Goal: Transaction & Acquisition: Purchase product/service

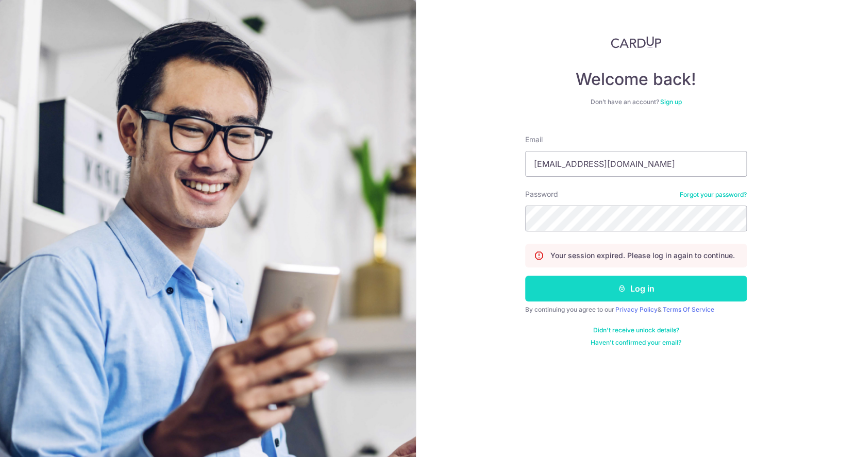
click at [672, 281] on button "Log in" at bounding box center [636, 289] width 222 height 26
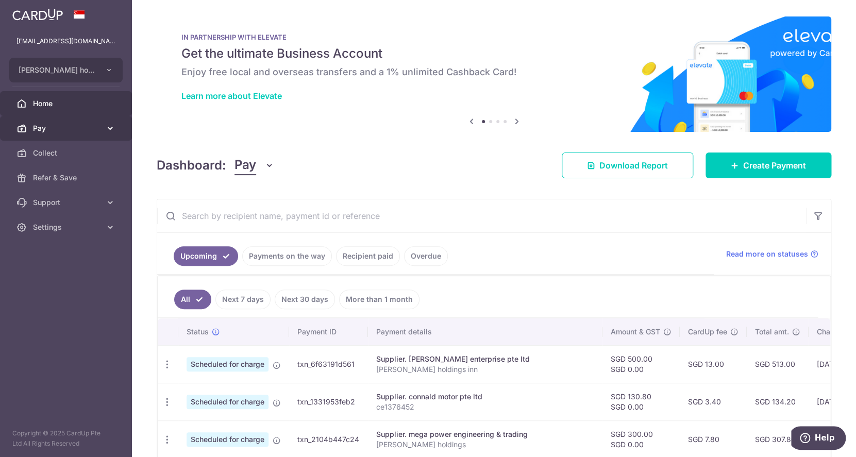
click at [58, 135] on link "Pay" at bounding box center [66, 128] width 132 height 25
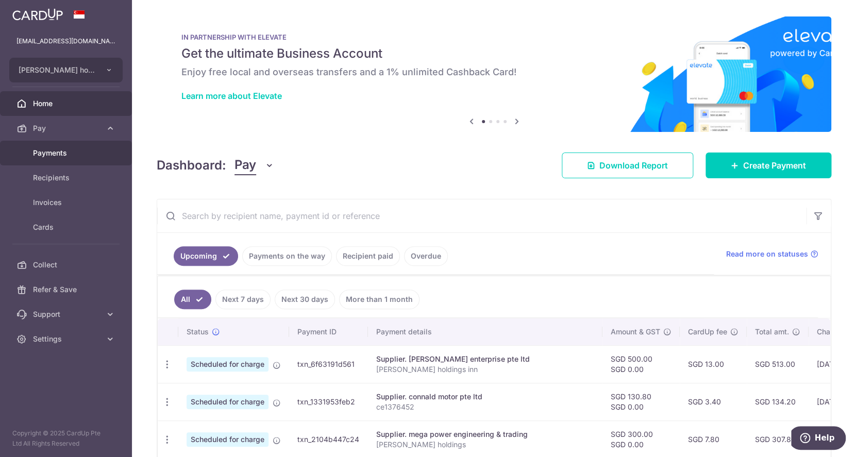
click at [55, 158] on span "Payments" at bounding box center [67, 153] width 68 height 10
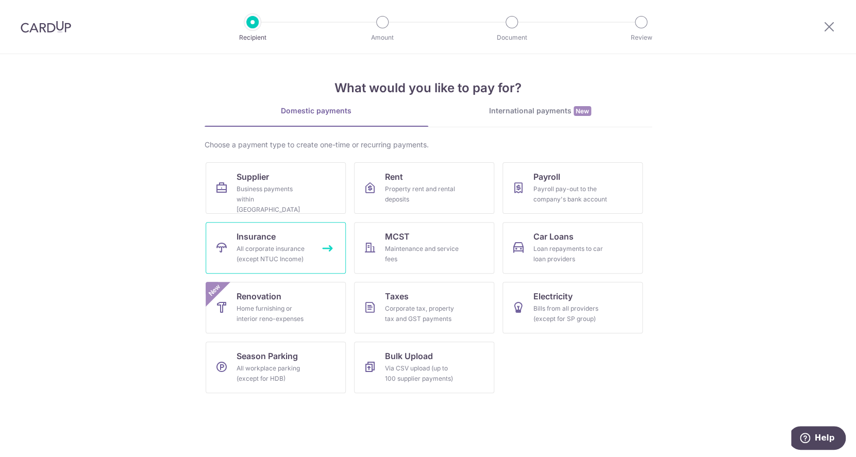
click at [262, 255] on div "All corporate insurance (except NTUC Income)" at bounding box center [273, 254] width 74 height 21
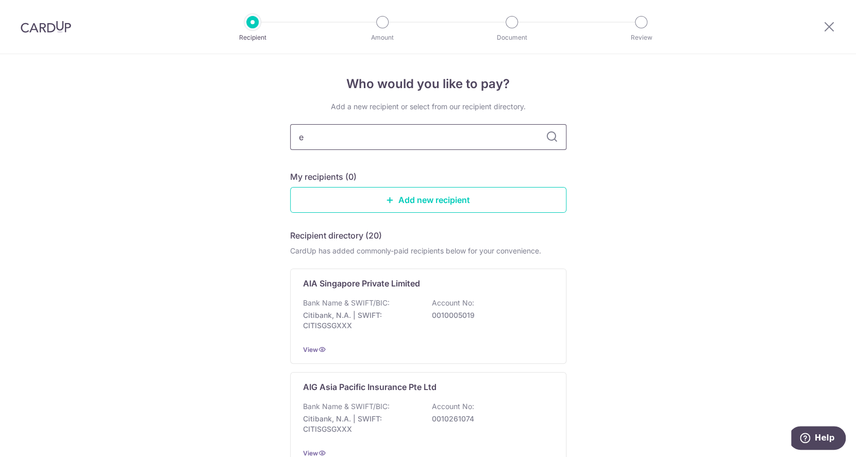
type input "et"
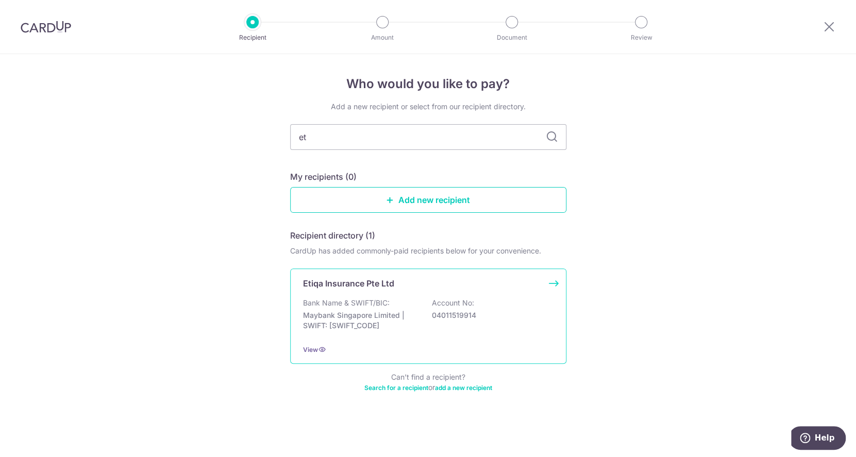
click at [419, 309] on div "Bank Name & SWIFT/BIC: Maybank Singapore Limited | SWIFT: MBBESGS2XXX Account N…" at bounding box center [428, 317] width 250 height 38
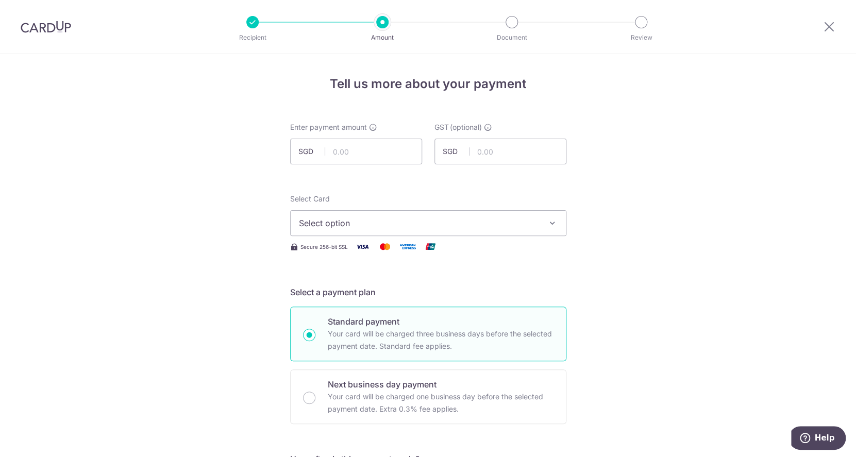
click at [365, 164] on div at bounding box center [439, 164] width 167 height 1
click at [367, 160] on input "text" at bounding box center [356, 152] width 132 height 26
type input "500.00"
click at [371, 224] on span "Select option" at bounding box center [419, 223] width 240 height 12
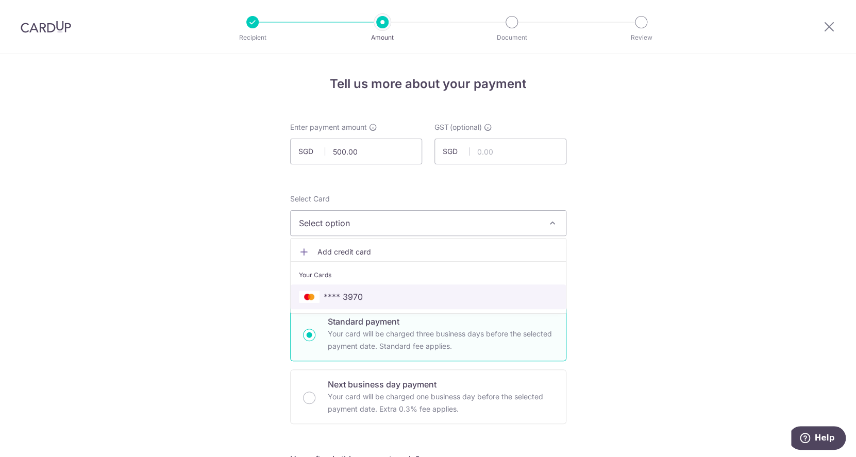
click at [362, 294] on span "**** 3970" at bounding box center [428, 297] width 259 height 12
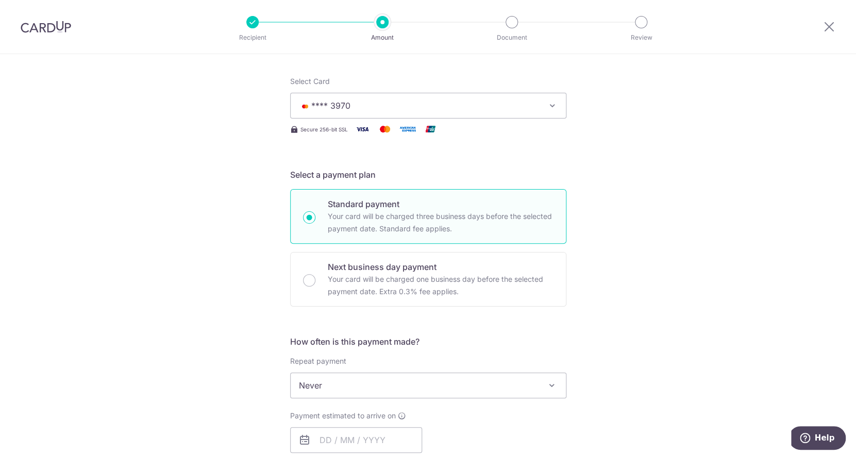
scroll to position [242, 0]
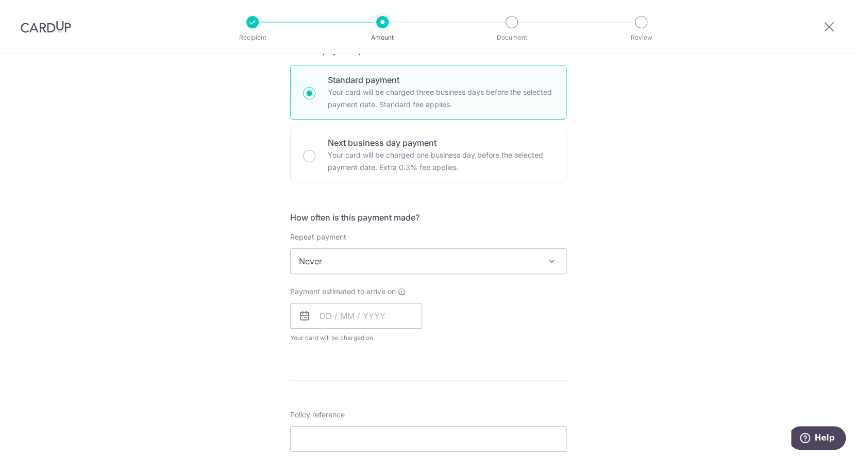
click at [367, 265] on span "Never" at bounding box center [428, 261] width 275 height 25
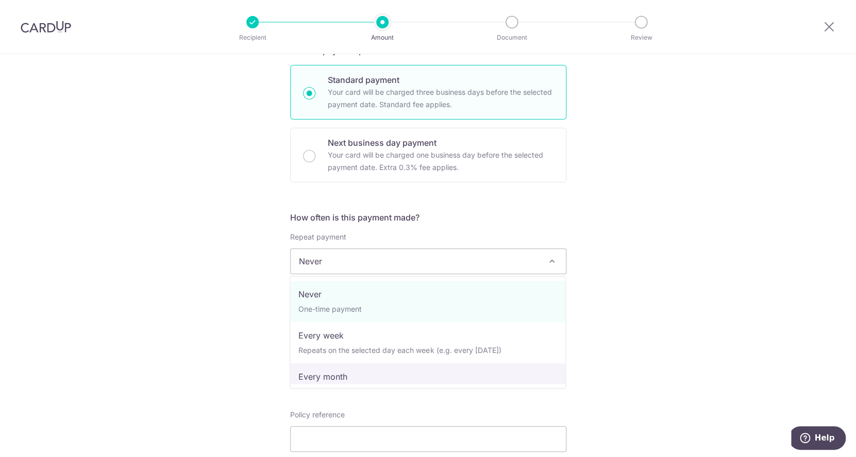
select select "3"
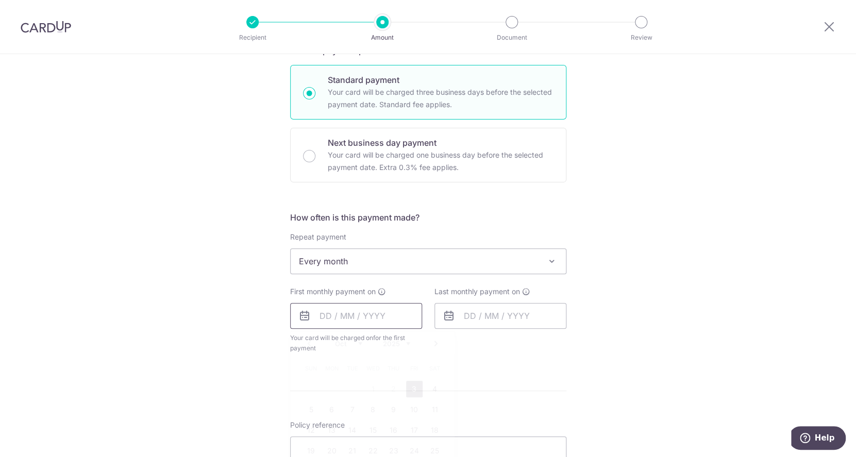
click at [354, 317] on input "text" at bounding box center [356, 316] width 132 height 26
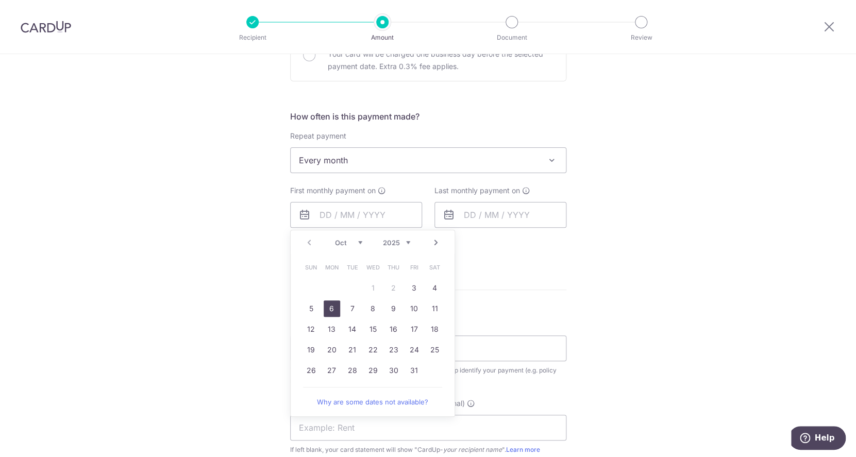
click at [331, 313] on link "6" at bounding box center [331, 308] width 16 height 16
type input "06/10/2025"
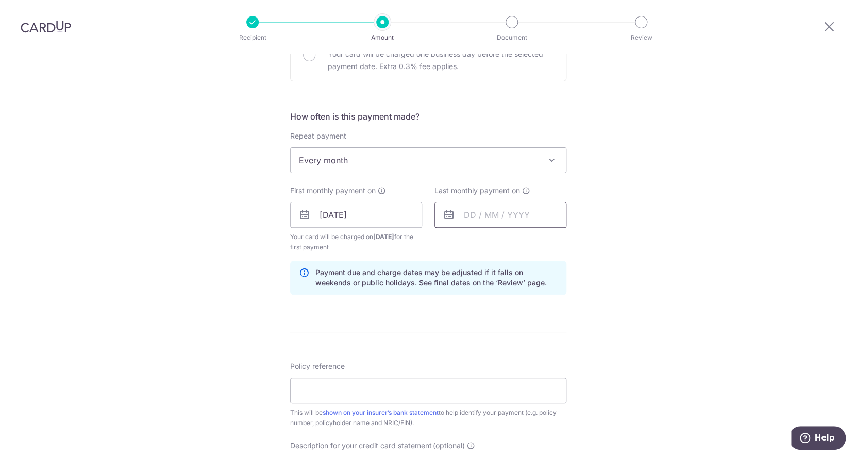
click at [485, 218] on input "text" at bounding box center [500, 215] width 132 height 26
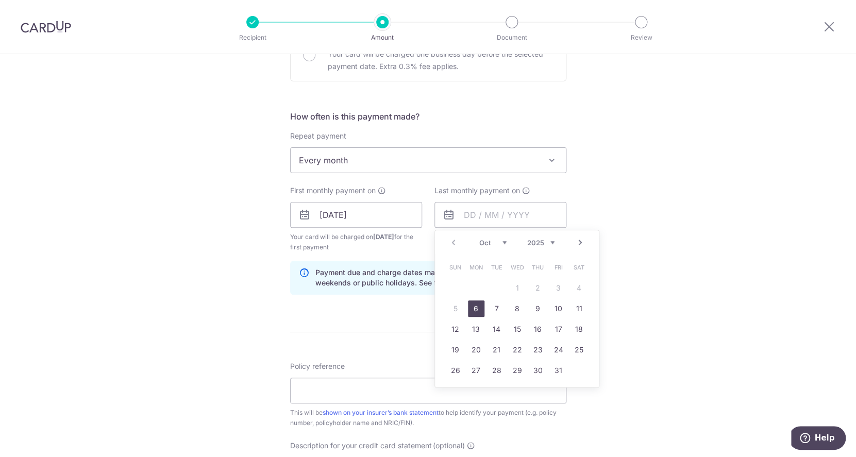
click at [472, 163] on span "Every month" at bounding box center [428, 160] width 275 height 25
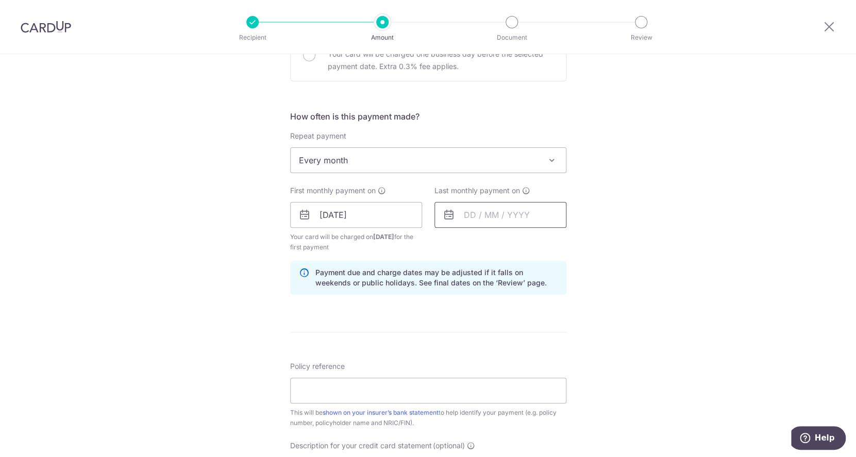
click at [484, 213] on input "text" at bounding box center [500, 215] width 132 height 26
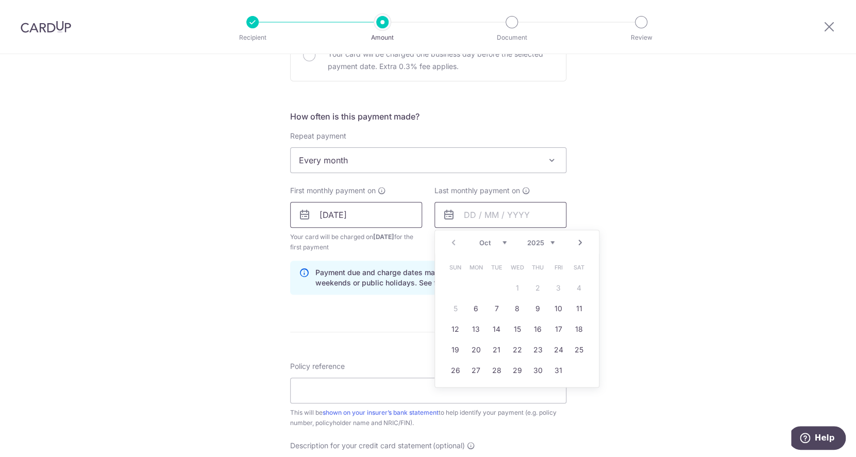
scroll to position [0, 0]
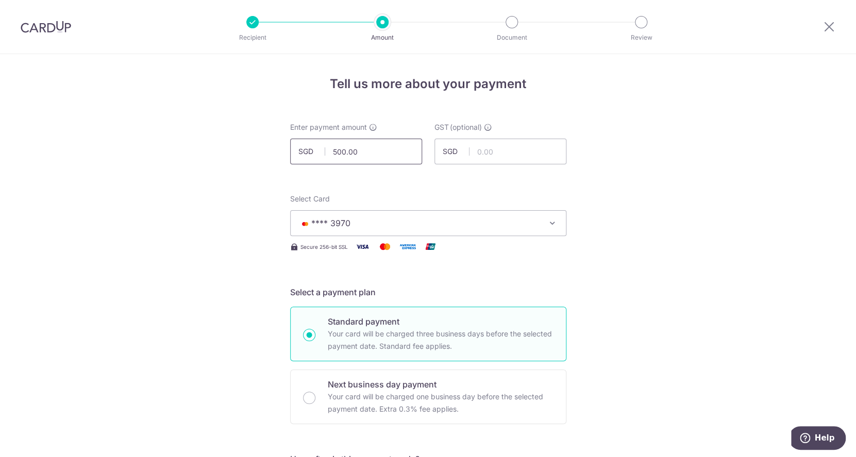
click at [378, 159] on input "500.00" at bounding box center [356, 152] width 132 height 26
type input "5"
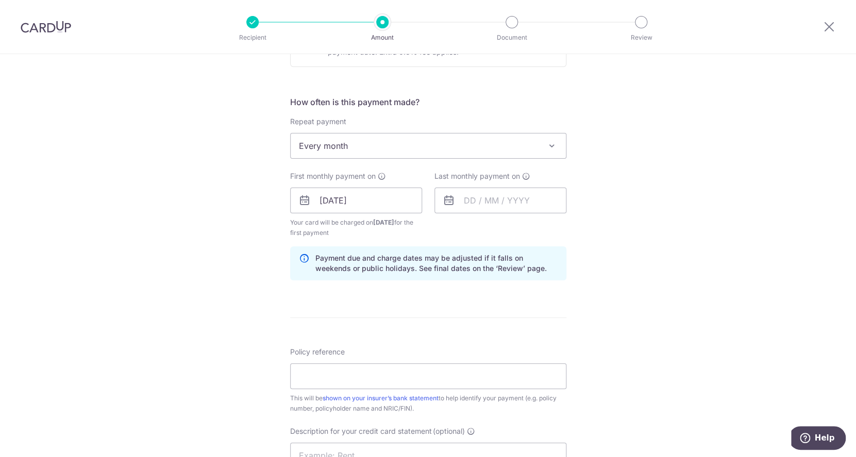
scroll to position [372, 0]
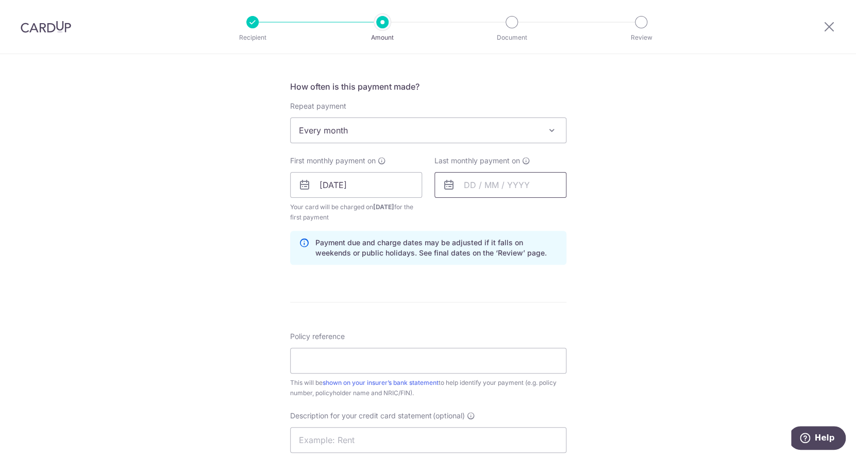
click at [467, 188] on input "text" at bounding box center [500, 185] width 132 height 26
type input "794.00"
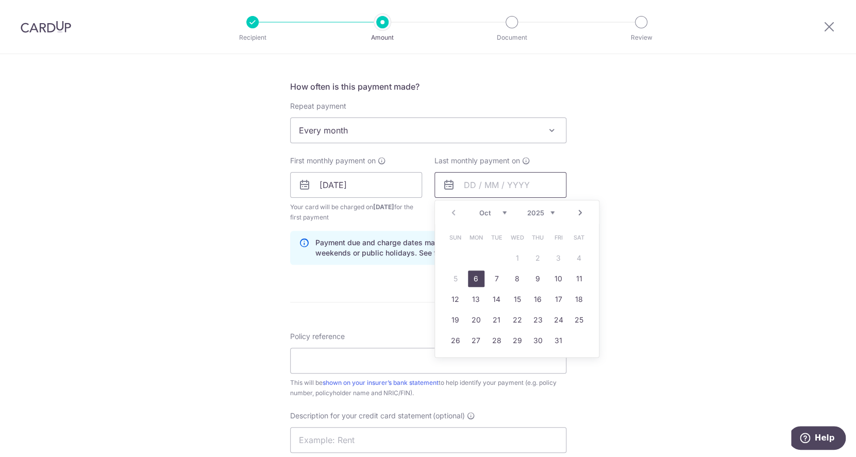
click at [471, 183] on input "text" at bounding box center [500, 185] width 132 height 26
click at [575, 213] on link "Next" at bounding box center [580, 213] width 12 height 12
click at [583, 214] on link "Next" at bounding box center [580, 213] width 12 height 12
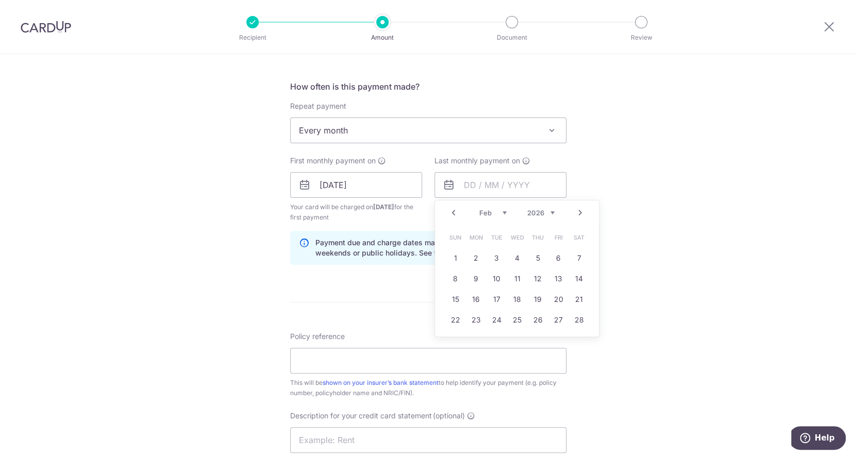
click at [583, 214] on link "Next" at bounding box center [580, 213] width 12 height 12
click at [474, 276] on link "6" at bounding box center [476, 278] width 16 height 16
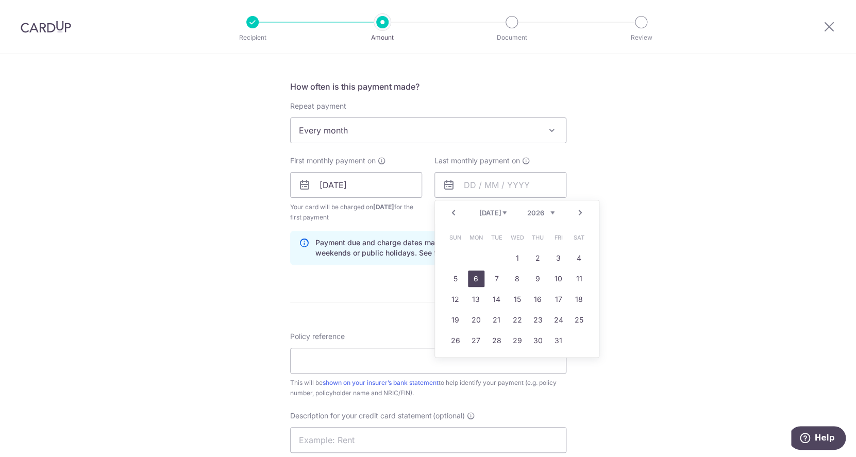
type input "06/07/2026"
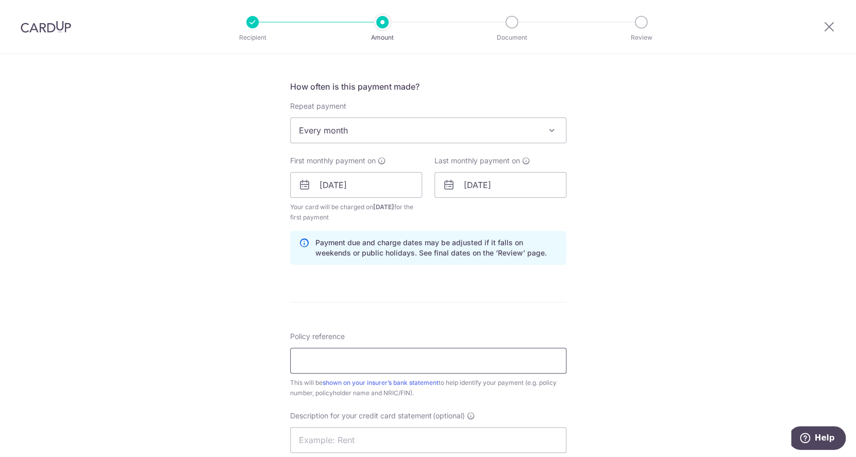
click at [454, 362] on input "Policy reference" at bounding box center [428, 361] width 276 height 26
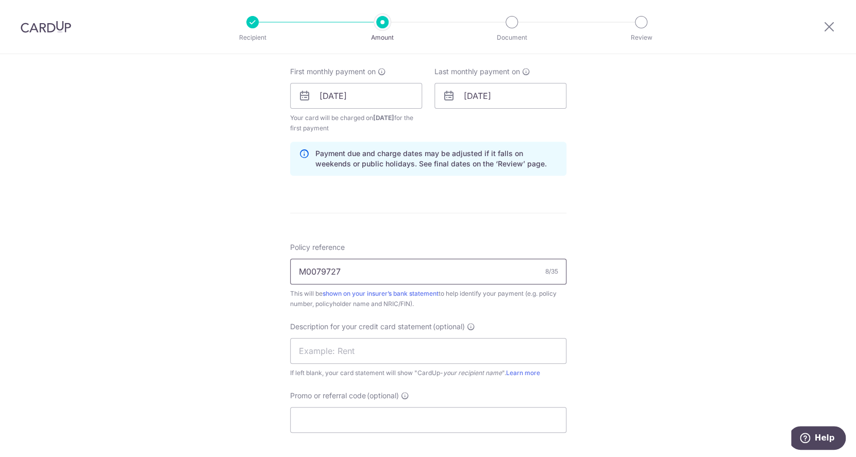
scroll to position [467, 0]
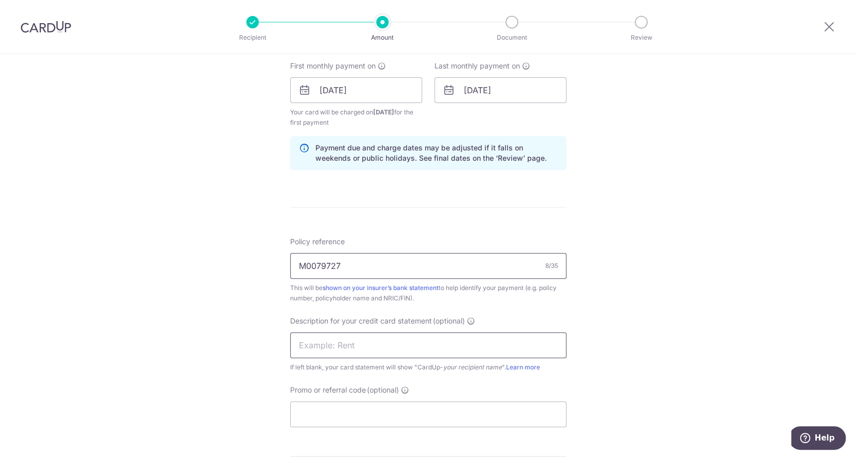
type input "M0079727"
click at [449, 345] on input "text" at bounding box center [428, 345] width 276 height 26
type input "S"
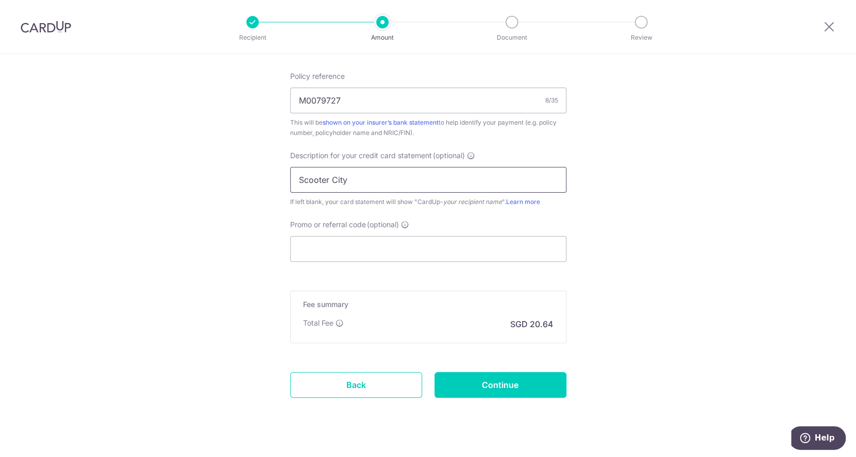
scroll to position [651, 0]
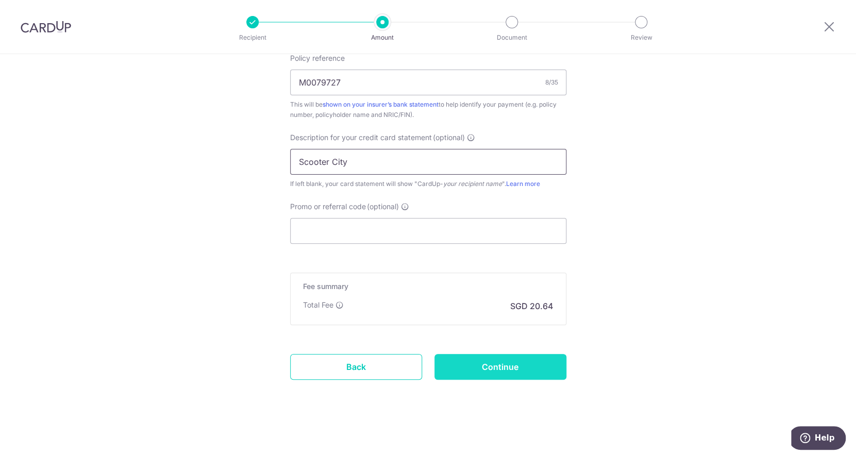
type input "Scooter City"
click at [550, 371] on input "Continue" at bounding box center [500, 367] width 132 height 26
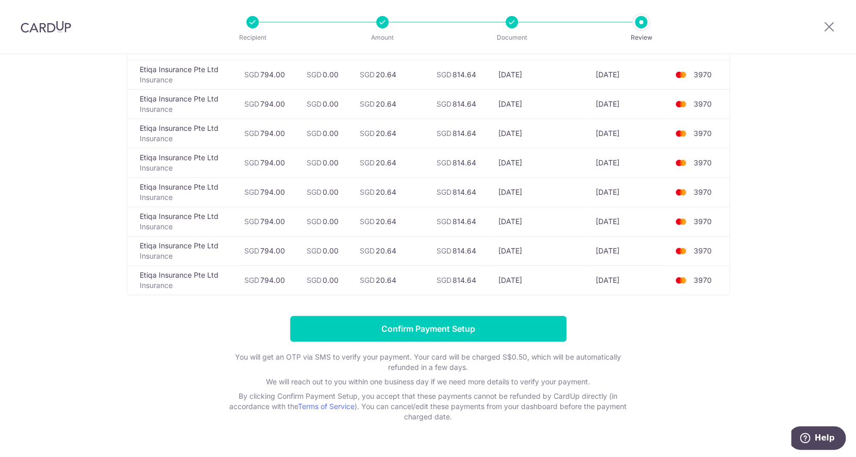
scroll to position [184, 0]
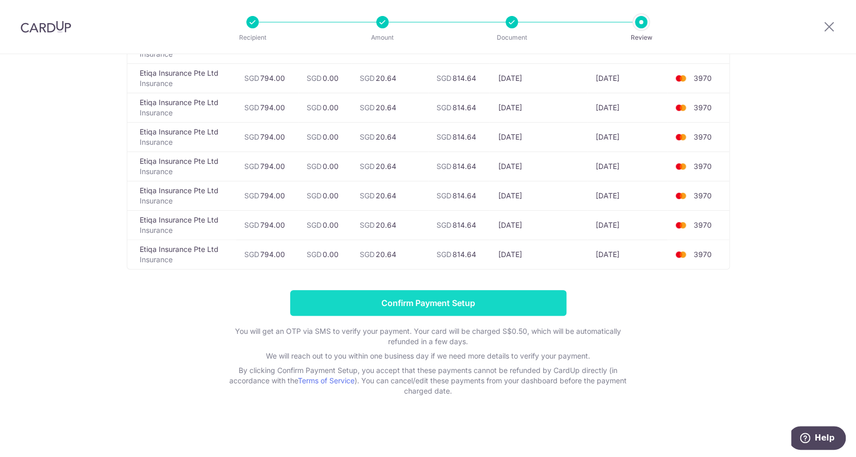
click at [498, 303] on input "Confirm Payment Setup" at bounding box center [428, 303] width 276 height 26
